Goal: Task Accomplishment & Management: Manage account settings

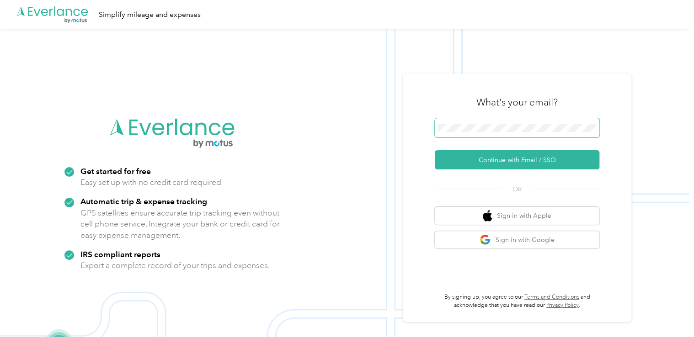
click at [487, 134] on span at bounding box center [517, 127] width 165 height 19
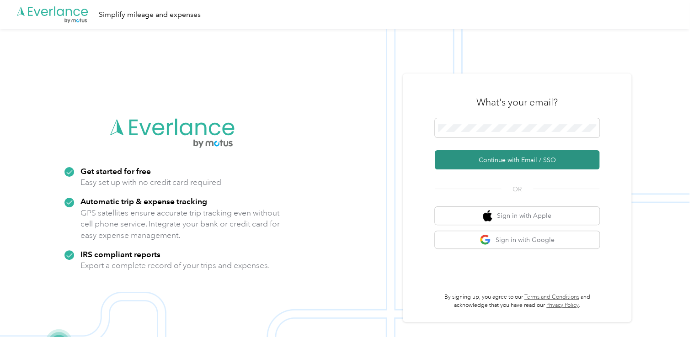
click at [477, 159] on button "Continue with Email / SSO" at bounding box center [517, 159] width 165 height 19
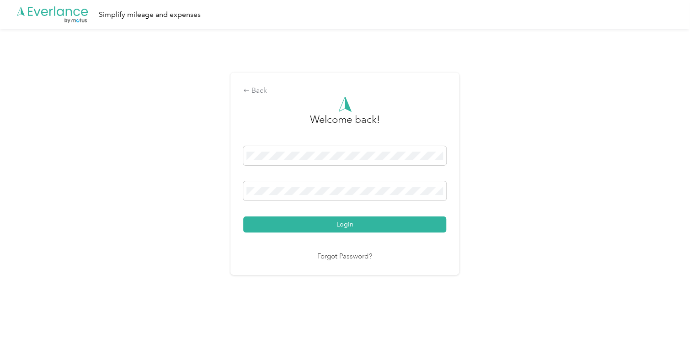
click at [243, 217] on button "Login" at bounding box center [344, 225] width 203 height 16
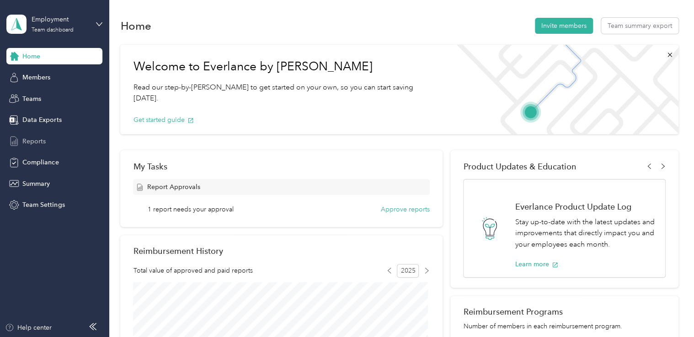
click at [39, 147] on div "Reports" at bounding box center [54, 141] width 96 height 16
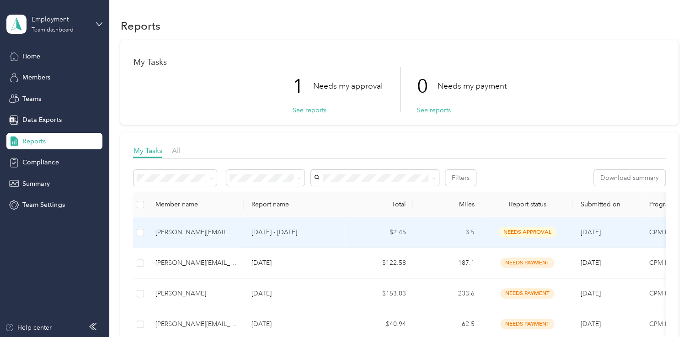
click at [199, 236] on div "[PERSON_NAME][EMAIL_ADDRESS][DOMAIN_NAME]" at bounding box center [195, 233] width 81 height 10
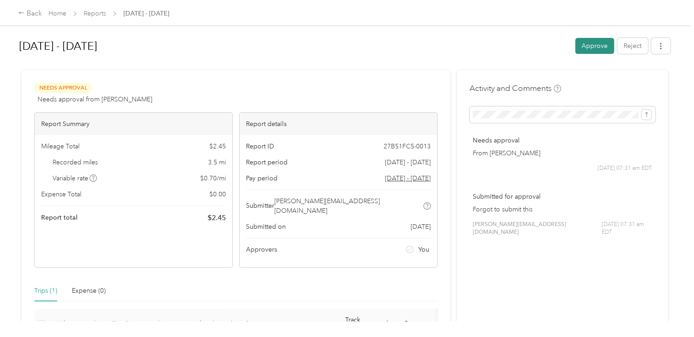
click at [585, 46] on button "Approve" at bounding box center [594, 46] width 39 height 16
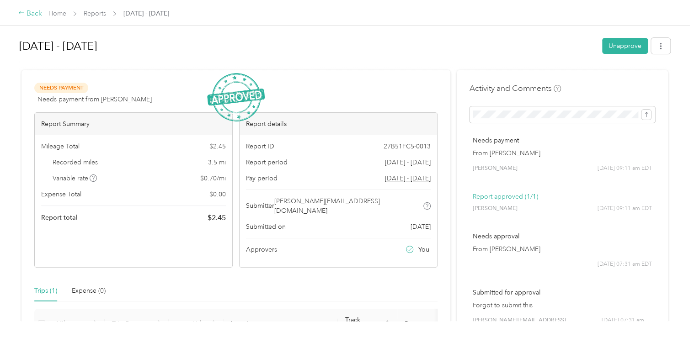
click at [25, 11] on div "Back" at bounding box center [30, 13] width 24 height 11
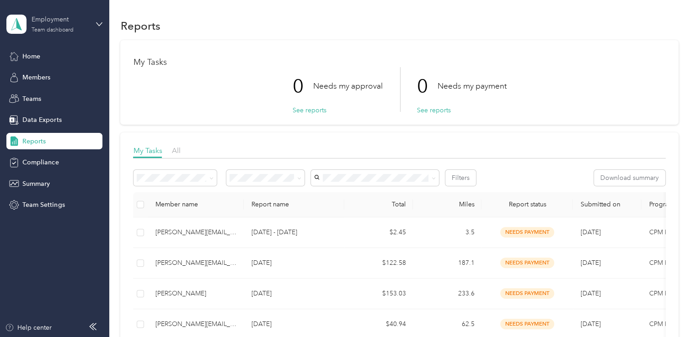
click at [54, 21] on div "Employment" at bounding box center [60, 20] width 57 height 10
click at [59, 93] on div "Personal dashboard" at bounding box center [44, 96] width 58 height 10
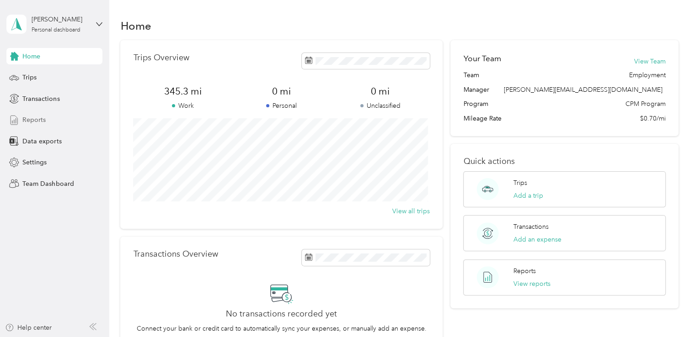
click at [40, 124] on span "Reports" at bounding box center [33, 120] width 23 height 10
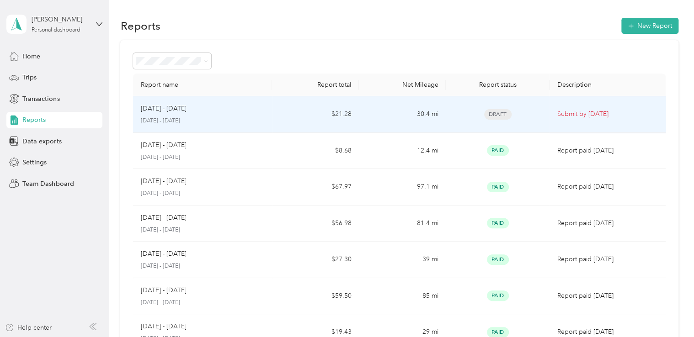
click at [166, 116] on div "[DATE] - [DATE] [DATE] - [DATE]" at bounding box center [202, 114] width 124 height 21
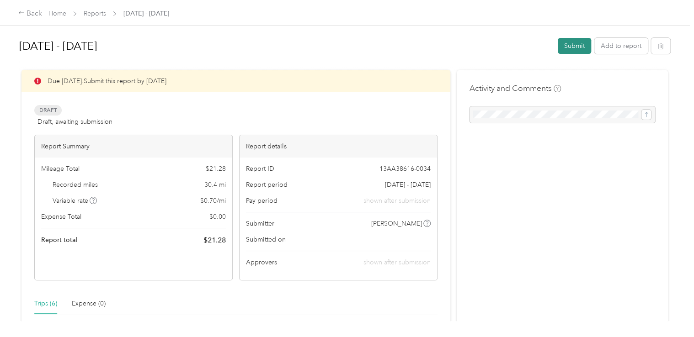
click at [564, 38] on button "Submit" at bounding box center [574, 46] width 33 height 16
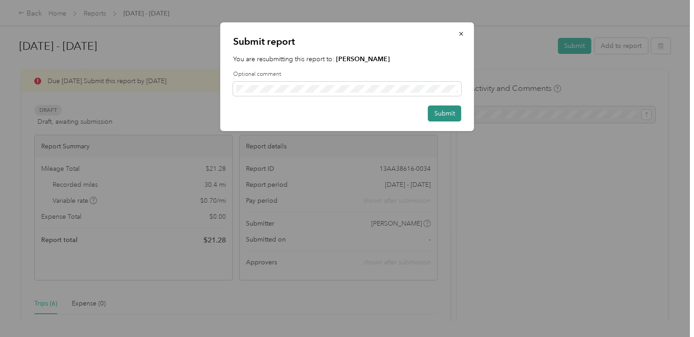
click at [456, 108] on button "Submit" at bounding box center [444, 114] width 33 height 16
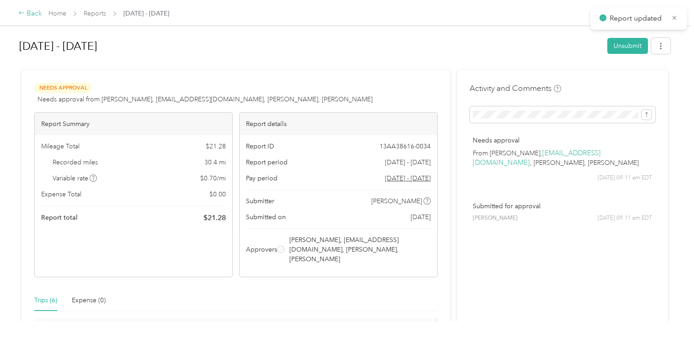
click at [31, 10] on div "Back" at bounding box center [30, 13] width 24 height 11
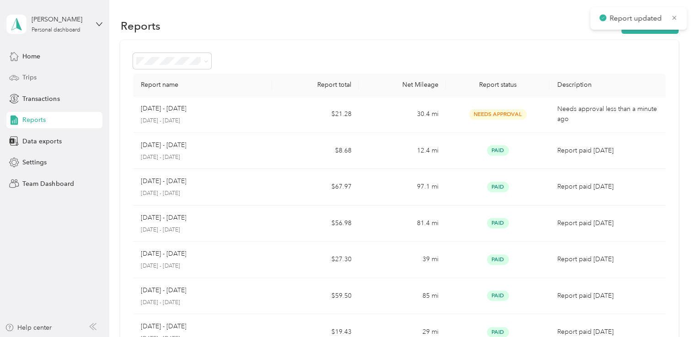
click at [30, 80] on span "Trips" at bounding box center [29, 78] width 14 height 10
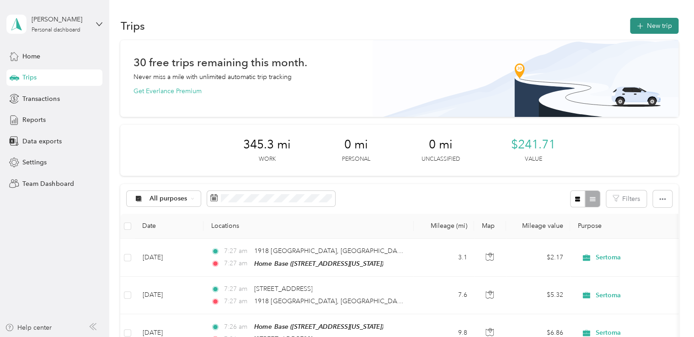
click at [649, 32] on button "New trip" at bounding box center [654, 26] width 48 height 16
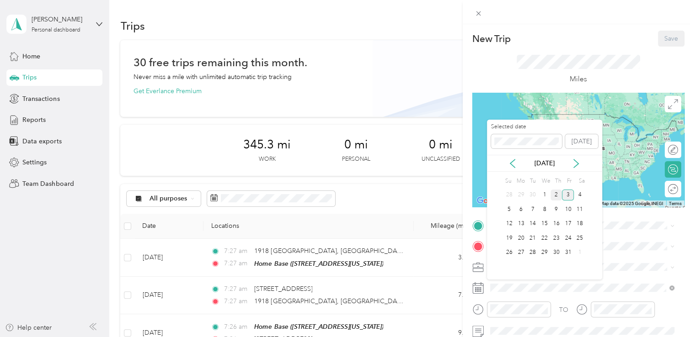
click at [560, 197] on div "2" at bounding box center [556, 195] width 12 height 11
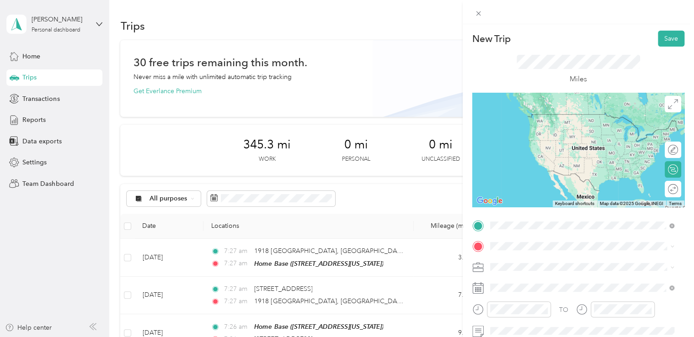
click at [569, 127] on span "[STREET_ADDRESS][US_STATE]" at bounding box center [552, 128] width 91 height 8
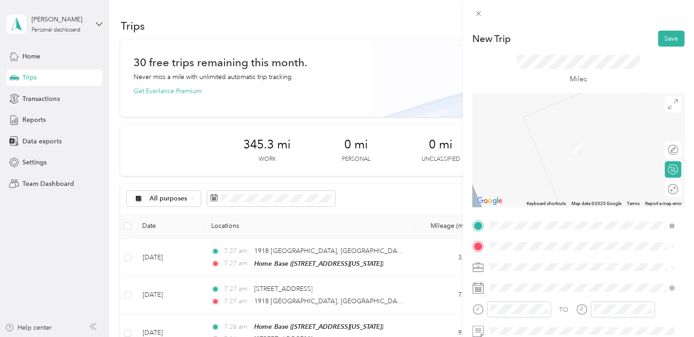
click at [555, 147] on span "[STREET_ADDRESS][US_STATE]" at bounding box center [552, 145] width 91 height 8
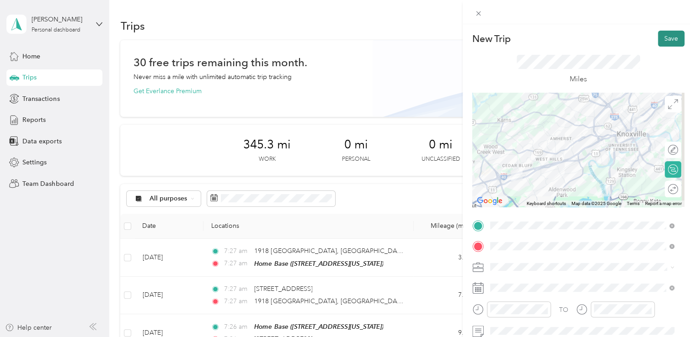
click at [673, 40] on button "Save" at bounding box center [671, 39] width 27 height 16
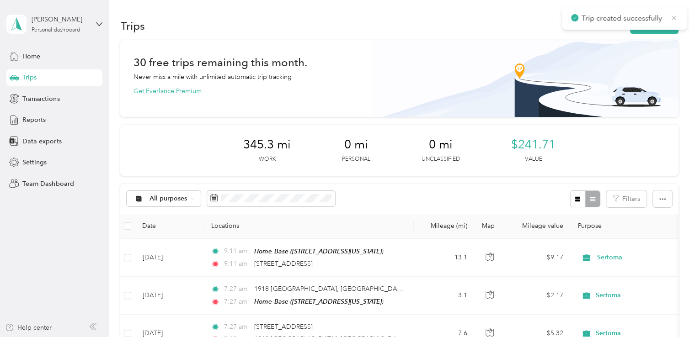
click at [676, 17] on icon at bounding box center [673, 18] width 7 height 8
click at [655, 25] on button "New trip" at bounding box center [654, 26] width 48 height 16
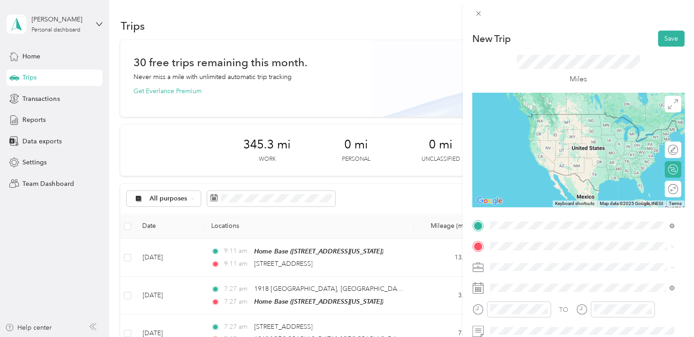
click at [591, 118] on span "[STREET_ADDRESS][US_STATE]" at bounding box center [552, 114] width 91 height 8
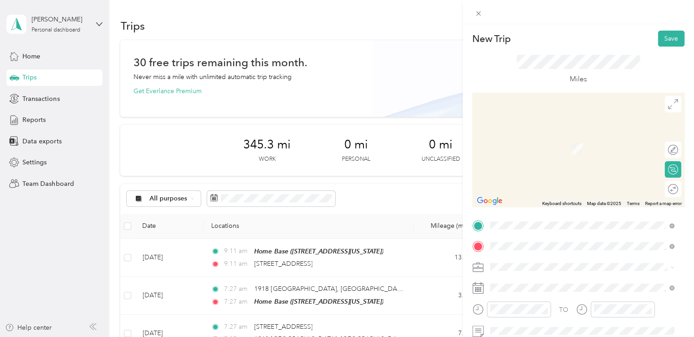
click at [570, 139] on span "[STREET_ADDRESS][US_STATE]" at bounding box center [552, 135] width 91 height 8
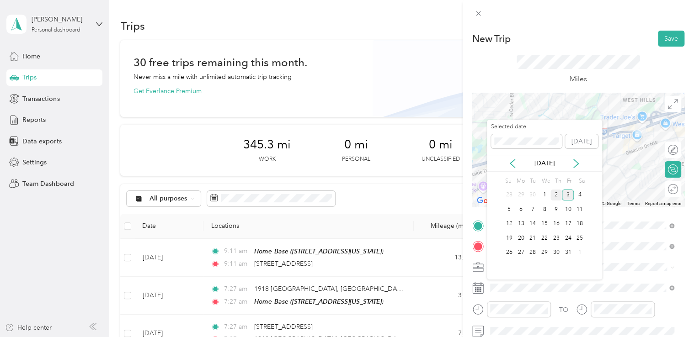
click at [552, 197] on div "2" at bounding box center [556, 195] width 12 height 11
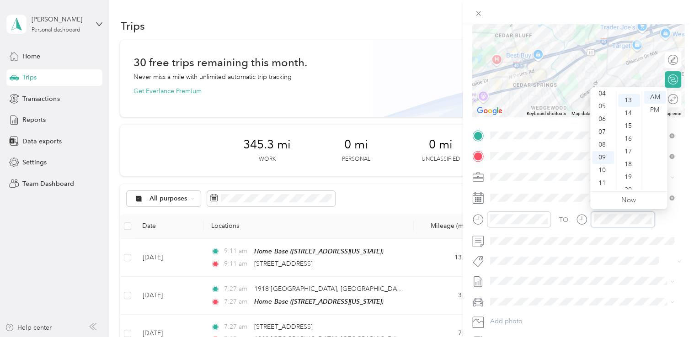
scroll to position [166, 0]
click at [626, 172] on div "19" at bounding box center [629, 174] width 22 height 13
click at [607, 174] on div "10" at bounding box center [603, 170] width 22 height 13
click at [603, 171] on div "10" at bounding box center [603, 170] width 22 height 13
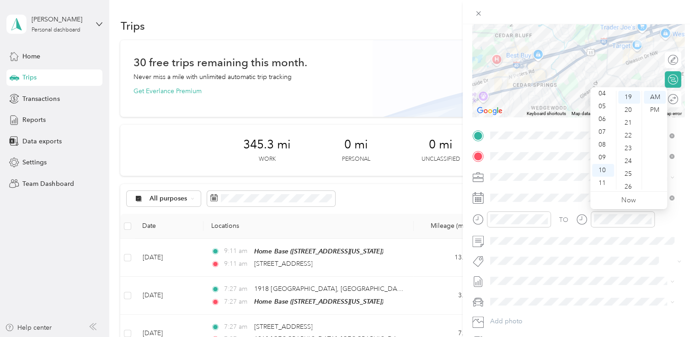
click at [601, 233] on div at bounding box center [615, 223] width 79 height 22
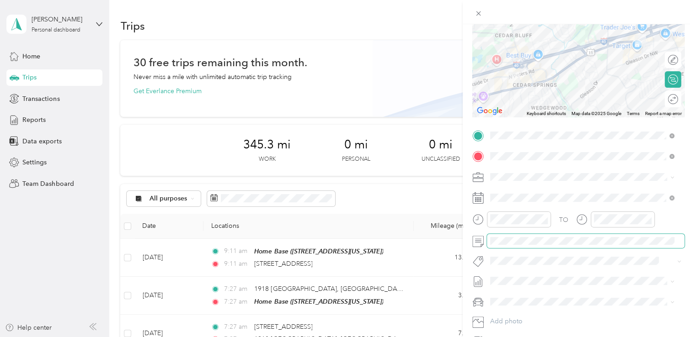
scroll to position [0, 0]
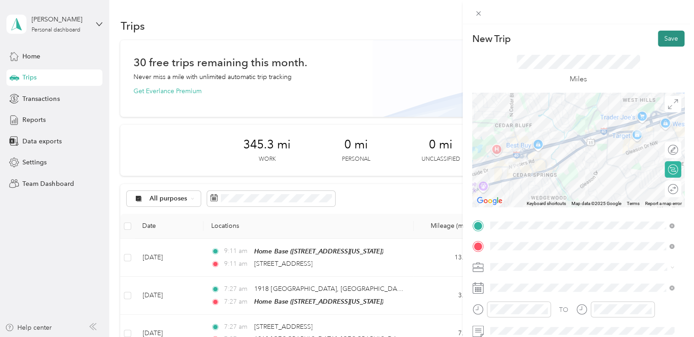
click at [658, 35] on button "Save" at bounding box center [671, 39] width 27 height 16
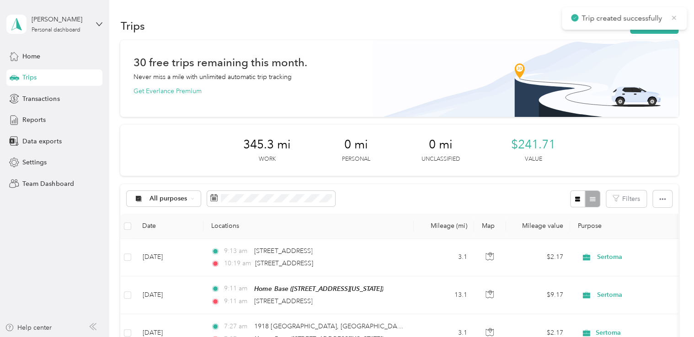
click at [671, 16] on icon at bounding box center [673, 18] width 7 height 8
click at [656, 23] on button "New trip" at bounding box center [654, 26] width 48 height 16
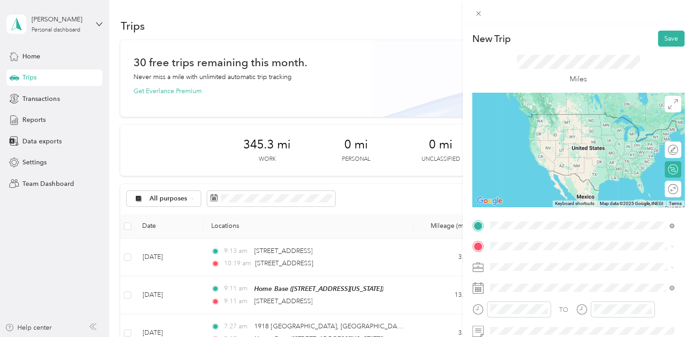
click at [564, 118] on span "[STREET_ADDRESS][US_STATE]" at bounding box center [552, 114] width 91 height 8
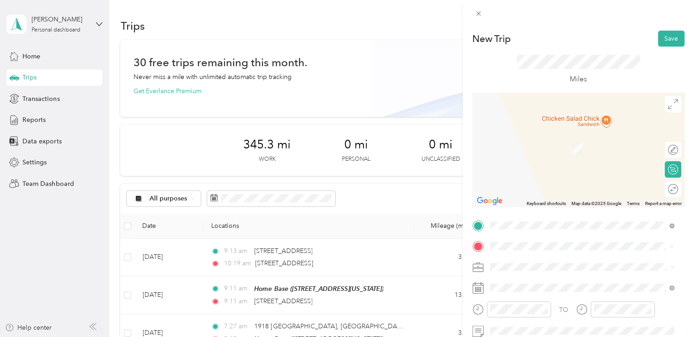
click at [564, 146] on span "[STREET_ADDRESS][US_STATE]" at bounding box center [552, 148] width 91 height 8
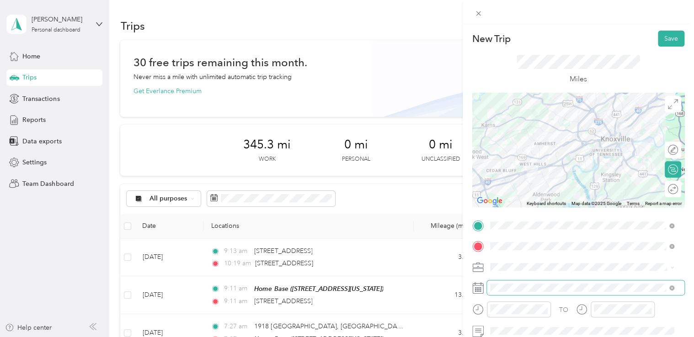
click at [517, 293] on span at bounding box center [585, 288] width 197 height 15
click at [510, 279] on div "TO Add photo" at bounding box center [578, 328] width 212 height 221
click at [510, 281] on span at bounding box center [585, 288] width 197 height 15
click at [512, 283] on span at bounding box center [585, 288] width 197 height 15
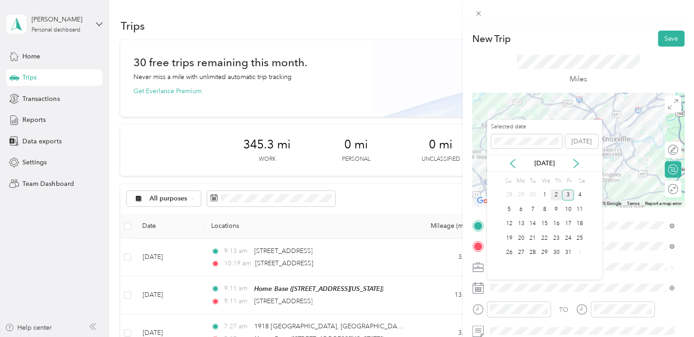
click at [553, 192] on div "2" at bounding box center [556, 195] width 12 height 11
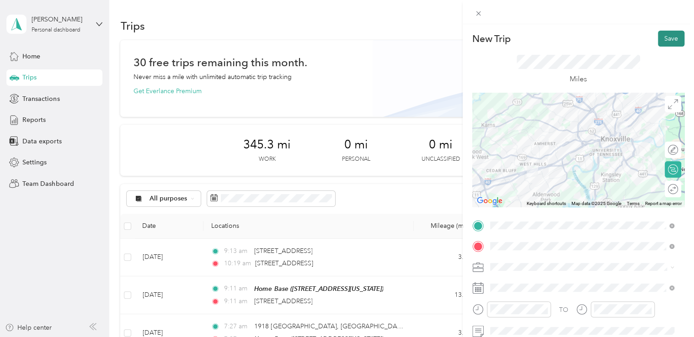
click at [658, 43] on button "Save" at bounding box center [671, 39] width 27 height 16
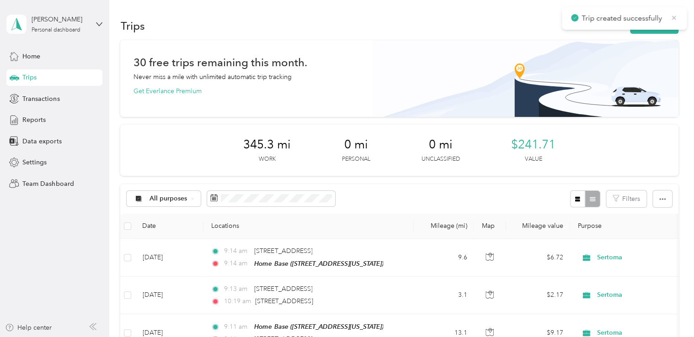
click at [671, 16] on icon at bounding box center [673, 18] width 7 height 8
click at [44, 115] on span "Reports" at bounding box center [33, 120] width 23 height 10
